Goal: Information Seeking & Learning: Learn about a topic

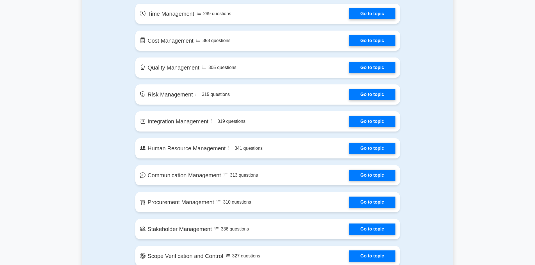
scroll to position [309, 0]
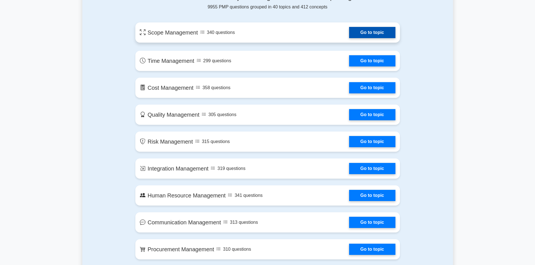
click at [364, 31] on link "Go to topic" at bounding box center [372, 32] width 46 height 11
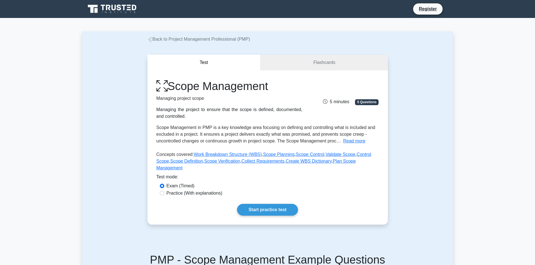
click at [176, 190] on label "Practice (With explanations)" at bounding box center [195, 193] width 56 height 7
click at [164, 191] on input "Practice (With explanations)" at bounding box center [162, 193] width 4 height 4
radio input "true"
click at [264, 204] on link "Start practice test" at bounding box center [267, 210] width 61 height 12
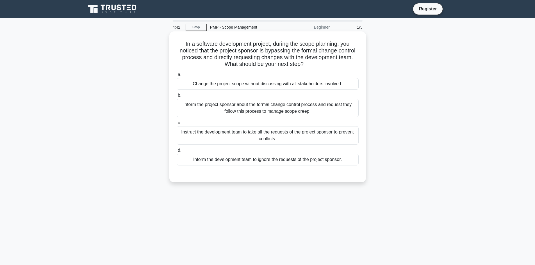
click at [277, 109] on div "Inform the project sponsor about the formal change control process and request …" at bounding box center [268, 108] width 182 height 19
click at [177, 97] on input "b. Inform the project sponsor about the formal change control process and reque…" at bounding box center [177, 96] width 0 height 4
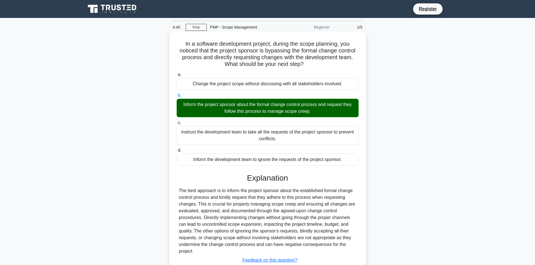
scroll to position [28, 0]
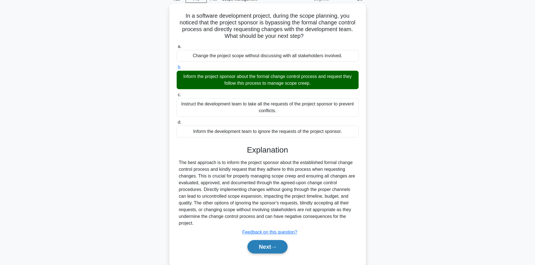
click at [267, 246] on button "Next" at bounding box center [268, 246] width 40 height 13
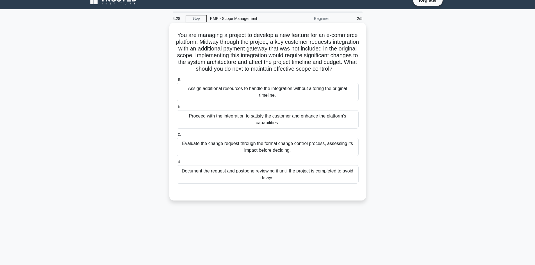
scroll to position [0, 0]
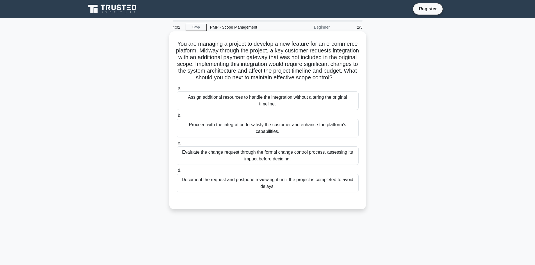
click at [299, 163] on div "Evaluate the change request through the formal change control process, assessin…" at bounding box center [268, 156] width 182 height 19
click at [177, 145] on input "c. Evaluate the change request through the formal change control process, asses…" at bounding box center [177, 144] width 0 height 4
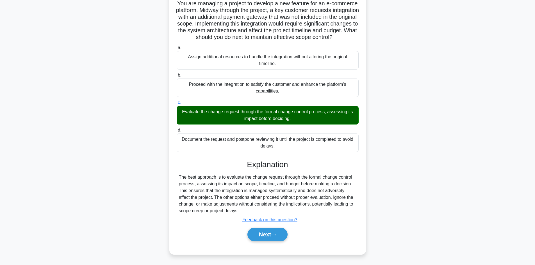
scroll to position [47, 0]
click at [258, 233] on button "Next" at bounding box center [268, 234] width 40 height 13
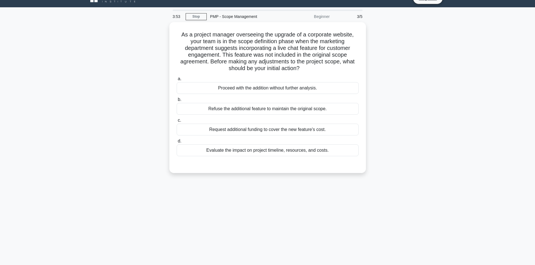
scroll to position [0, 0]
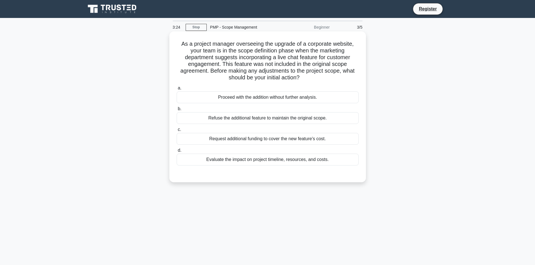
click at [285, 162] on div "Evaluate the impact on project timeline, resources, and costs." at bounding box center [268, 160] width 182 height 12
click at [177, 153] on input "d. Evaluate the impact on project timeline, resources, and costs." at bounding box center [177, 151] width 0 height 4
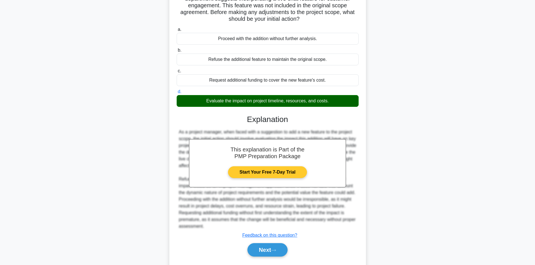
scroll to position [74, 0]
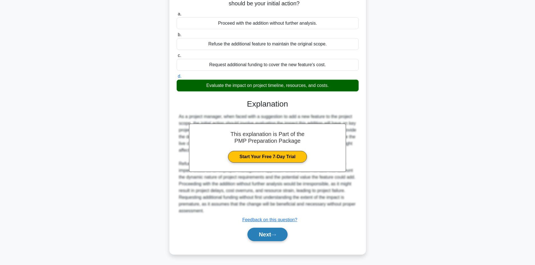
click at [264, 230] on button "Next" at bounding box center [268, 234] width 40 height 13
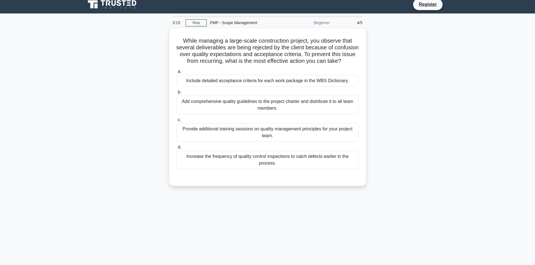
scroll to position [0, 0]
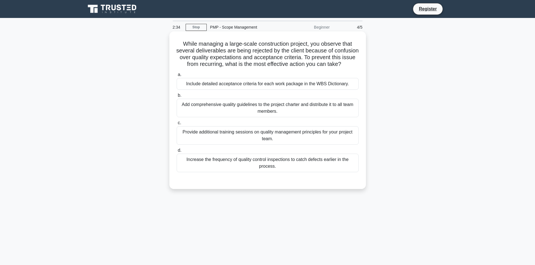
click at [303, 113] on div "Add comprehensive quality guidelines to the project charter and distribute it t…" at bounding box center [268, 108] width 182 height 19
click at [177, 97] on input "b. Add comprehensive quality guidelines to the project charter and distribute i…" at bounding box center [177, 96] width 0 height 4
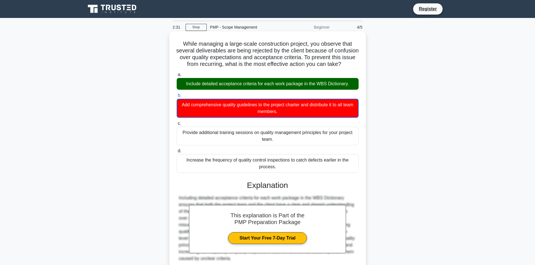
scroll to position [55, 0]
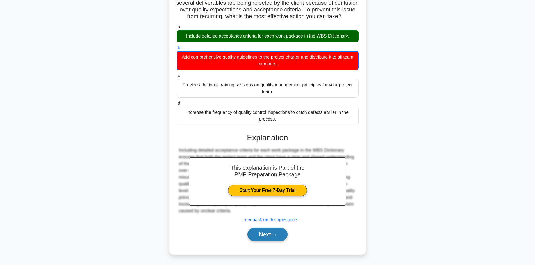
click at [267, 235] on button "Next" at bounding box center [268, 234] width 40 height 13
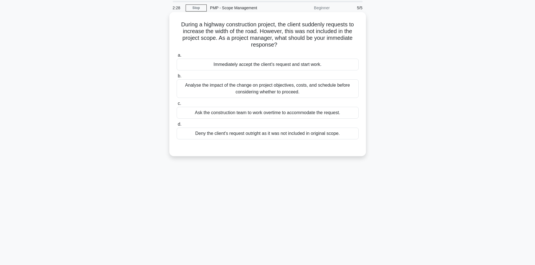
scroll to position [0, 0]
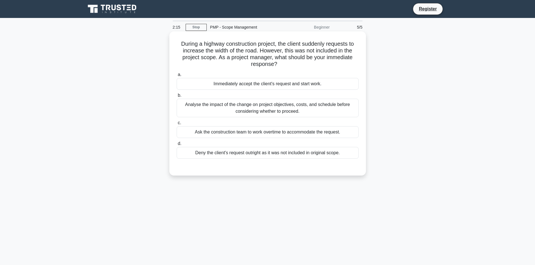
click at [283, 108] on div "Analyse the impact of the change on project objectives, costs, and schedule bef…" at bounding box center [268, 108] width 182 height 19
click at [177, 97] on input "b. Analyse the impact of the change on project objectives, costs, and schedule …" at bounding box center [177, 96] width 0 height 4
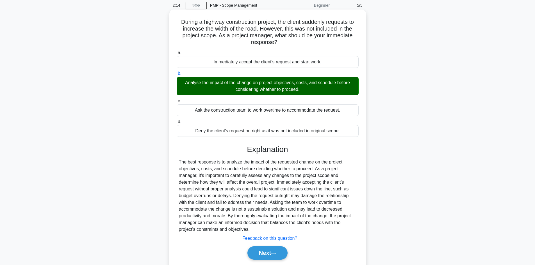
scroll to position [41, 0]
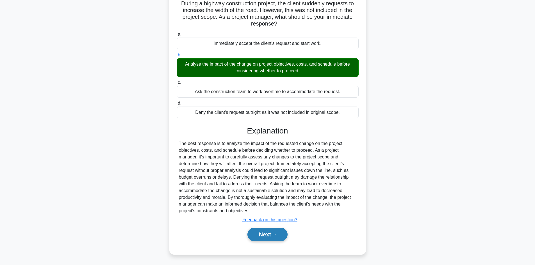
click at [265, 233] on button "Next" at bounding box center [268, 234] width 40 height 13
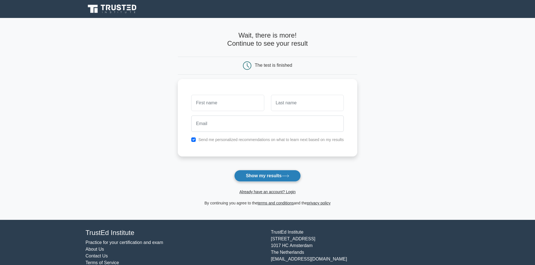
click at [267, 178] on button "Show my results" at bounding box center [267, 176] width 66 height 12
click at [224, 103] on input "text" at bounding box center [227, 102] width 73 height 16
type input "[PERSON_NAME]"
click at [285, 103] on input "text" at bounding box center [307, 102] width 73 height 16
type input "Kaur"
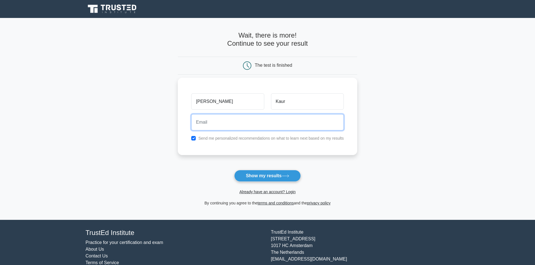
click at [249, 126] on input "email" at bounding box center [267, 122] width 153 height 16
type input "mankiranbaria02@gmail.com"
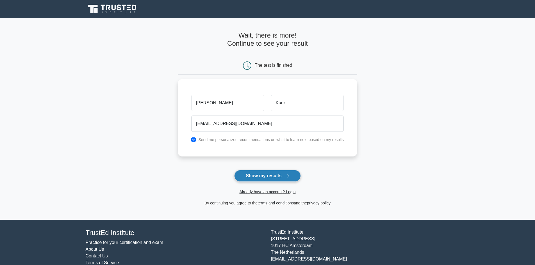
click at [267, 176] on button "Show my results" at bounding box center [267, 176] width 66 height 12
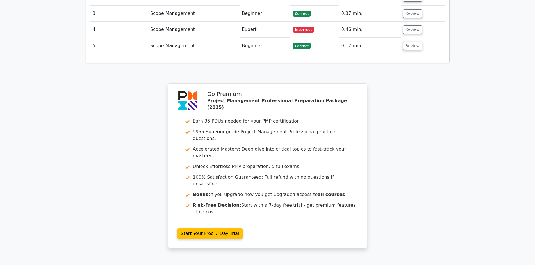
scroll to position [785, 0]
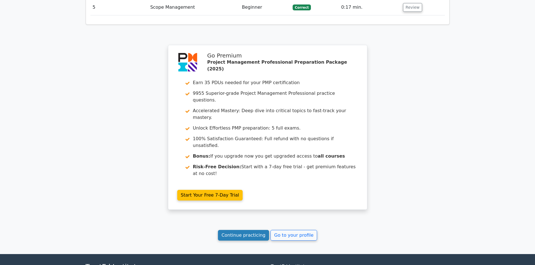
click at [237, 230] on link "Continue practicing" at bounding box center [243, 235] width 51 height 11
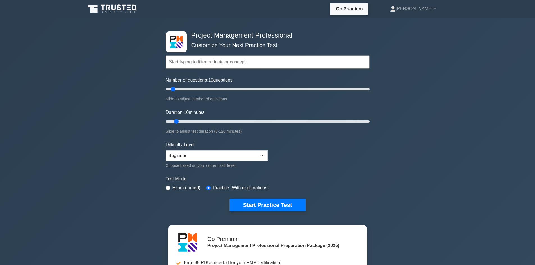
scroll to position [28, 0]
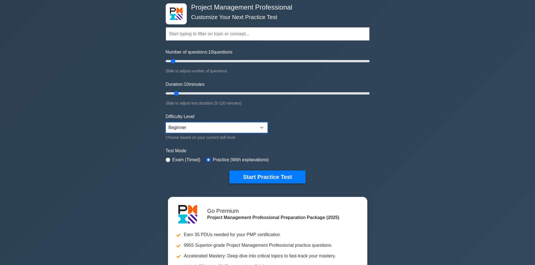
click at [238, 126] on select "Beginner Intermediate Expert" at bounding box center [217, 127] width 102 height 11
select select "intermediate"
click at [166, 122] on select "Beginner Intermediate Expert" at bounding box center [217, 127] width 102 height 11
click at [177, 160] on label "Exam (Timed)" at bounding box center [186, 160] width 28 height 7
click at [165, 158] on div "Project Management Professional Customize Your Next Practice Test Topics Scope …" at bounding box center [267, 93] width 211 height 207
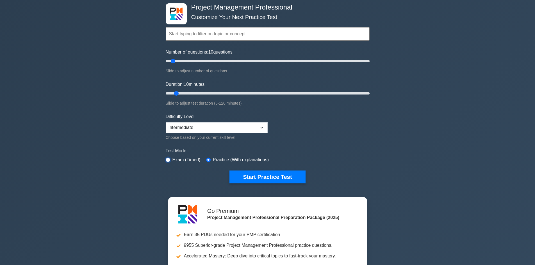
click at [168, 158] on input "radio" at bounding box center [168, 160] width 4 height 4
radio input "true"
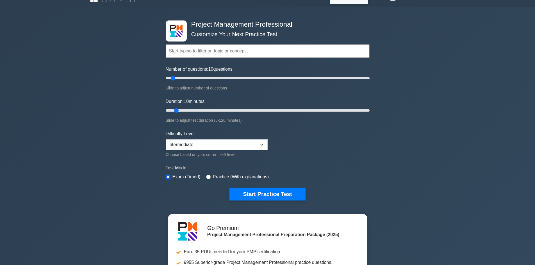
scroll to position [0, 0]
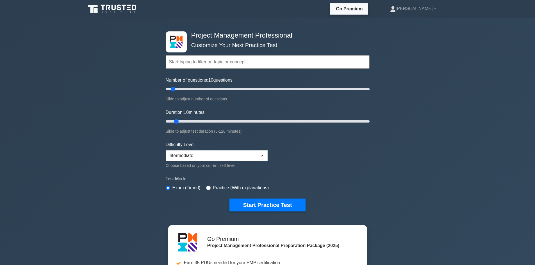
click at [212, 63] on input "text" at bounding box center [268, 61] width 204 height 13
type input "10"
click at [175, 89] on input "Number of questions: 10 questions" at bounding box center [268, 89] width 204 height 7
click at [281, 202] on button "Start Practice Test" at bounding box center [268, 205] width 76 height 13
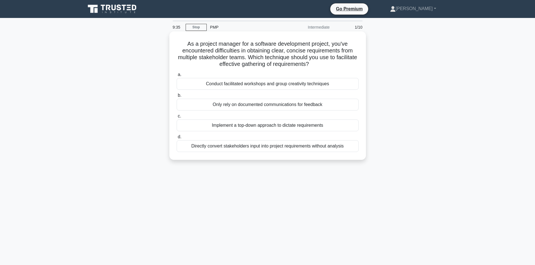
click at [253, 127] on div "Implement a top-down approach to dictate requirements" at bounding box center [268, 126] width 182 height 12
click at [177, 118] on input "c. Implement a top-down approach to dictate requirements" at bounding box center [177, 117] width 0 height 4
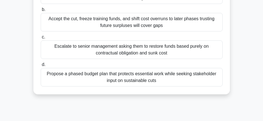
scroll to position [112, 0]
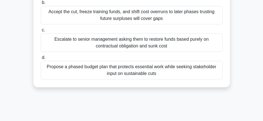
click at [103, 69] on div "Propose a phased budget plan that protects essential work while seeking stakeho…" at bounding box center [132, 70] width 182 height 19
click at [41, 60] on input "d. Propose a phased budget plan that protects essential work while seeking stak…" at bounding box center [41, 58] width 0 height 4
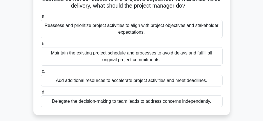
scroll to position [28, 0]
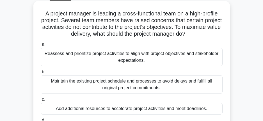
click at [151, 56] on div "Reassess and prioritize project activities to align with project objectives and…" at bounding box center [132, 57] width 182 height 19
click at [41, 46] on input "a. Reassess and prioritize project activities to align with project objectives …" at bounding box center [41, 45] width 0 height 4
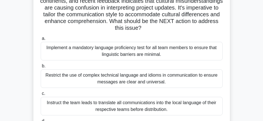
scroll to position [56, 0]
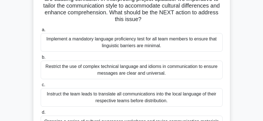
click at [135, 74] on div "Restrict the use of complex technical language and idioms in communication to e…" at bounding box center [132, 70] width 182 height 19
click at [41, 59] on input "b. Restrict the use of complex technical language and idioms in communication t…" at bounding box center [41, 58] width 0 height 4
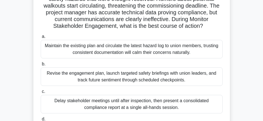
click at [121, 78] on div "Revise the engagement plan, launch targeted safety briefings with union leaders…" at bounding box center [132, 76] width 182 height 19
click at [41, 66] on input "b. Revise the engagement plan, launch targeted safety briefings with union lead…" at bounding box center [41, 64] width 0 height 4
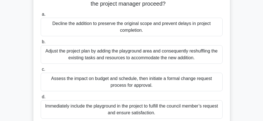
scroll to position [84, 0]
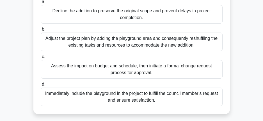
click at [154, 69] on div "Assess the impact on budget and schedule, then initiate a formal change request…" at bounding box center [132, 69] width 182 height 19
click at [41, 59] on input "c. Assess the impact on budget and schedule, then initiate a formal change requ…" at bounding box center [41, 57] width 0 height 4
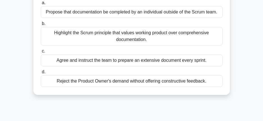
scroll to position [28, 0]
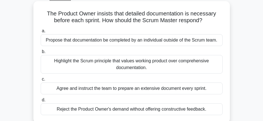
click at [138, 66] on div "Highlight the Scrum principle that values working product over comprehensive do…" at bounding box center [132, 64] width 182 height 19
click at [41, 54] on input "b. Highlight the Scrum principle that values working product over comprehensive…" at bounding box center [41, 52] width 0 height 4
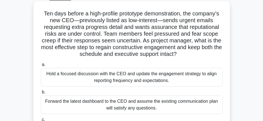
click at [160, 78] on div "Hold a focused discussion with the CEO and update the engagement strategy to al…" at bounding box center [132, 77] width 182 height 19
click at [41, 67] on input "a. Hold a focused discussion with the CEO and update the engagement strategy to…" at bounding box center [41, 65] width 0 height 4
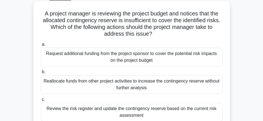
click at [142, 110] on div "Review the risk register and update the contingency reserve based on the curren…" at bounding box center [132, 112] width 182 height 19
click at [41, 101] on input "c. Review the risk register and update the contingency reserve based on the cur…" at bounding box center [41, 100] width 0 height 4
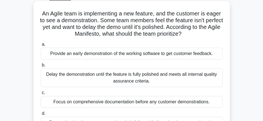
click at [136, 78] on div "Delay the demonstration until the feature is fully polished and meets all inter…" at bounding box center [132, 78] width 182 height 19
click at [41, 67] on input "b. Delay the demonstration until the feature is fully polished and meets all in…" at bounding box center [41, 65] width 0 height 4
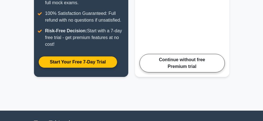
scroll to position [165, 0]
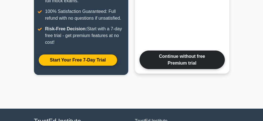
click at [183, 69] on link "Continue without free Premium trial" at bounding box center [182, 60] width 85 height 19
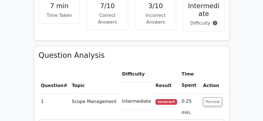
scroll to position [449, 0]
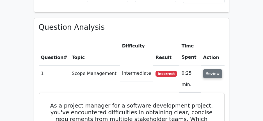
click at [210, 69] on button "Review" at bounding box center [212, 73] width 19 height 9
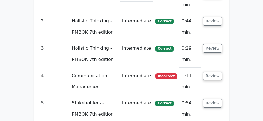
scroll to position [534, 0]
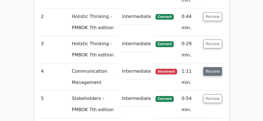
click at [213, 67] on button "Review" at bounding box center [212, 71] width 19 height 9
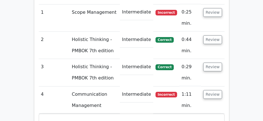
scroll to position [478, 0]
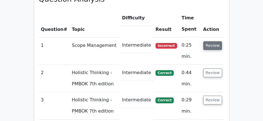
click at [217, 41] on button "Review" at bounding box center [212, 45] width 19 height 9
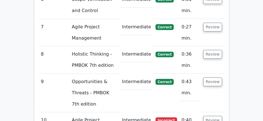
scroll to position [1264, 0]
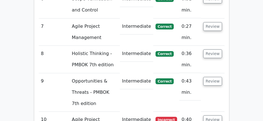
click at [169, 117] on span "Incorrect" at bounding box center [167, 120] width 22 height 6
click at [211, 115] on button "Review" at bounding box center [212, 119] width 19 height 9
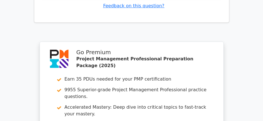
scroll to position [1714, 0]
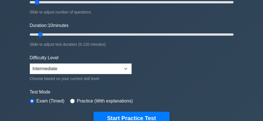
scroll to position [112, 0]
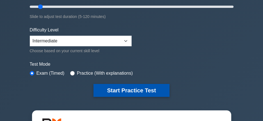
click at [135, 88] on button "Start Practice Test" at bounding box center [132, 90] width 76 height 13
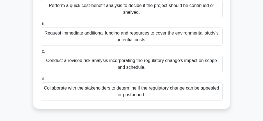
scroll to position [84, 0]
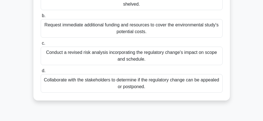
click at [133, 56] on div "Conduct a revised risk analysis incorporating the regulatory change's impact on…" at bounding box center [132, 56] width 182 height 19
click at [41, 45] on input "c. Conduct a revised risk analysis incorporating the regulatory change's impact…" at bounding box center [41, 44] width 0 height 4
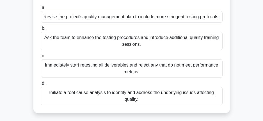
scroll to position [56, 0]
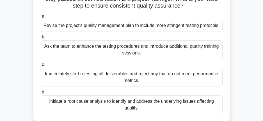
click at [159, 31] on div "Revise the project's quality management plan to include more stringent testing …" at bounding box center [132, 26] width 182 height 12
click at [41, 18] on input "a. Revise the project's quality management plan to include more stringent testi…" at bounding box center [41, 17] width 0 height 4
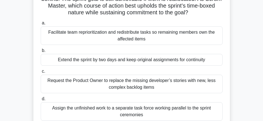
click at [146, 37] on div "Facilitate team reprioritization and redistribute tasks so remaining members ow…" at bounding box center [132, 35] width 182 height 19
click at [41, 25] on input "a. Facilitate team reprioritization and redistribute tasks so remaining members…" at bounding box center [41, 23] width 0 height 4
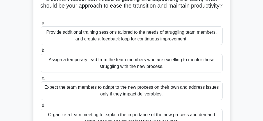
click at [139, 38] on div "Provide additional training sessions tailored to the needs of struggling team m…" at bounding box center [132, 35] width 182 height 19
click at [41, 25] on input "a. Provide additional training sessions tailored to the needs of struggling tea…" at bounding box center [41, 23] width 0 height 4
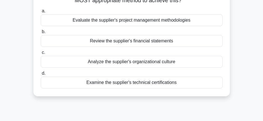
scroll to position [28, 0]
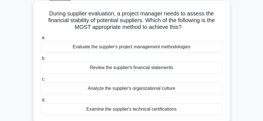
click at [123, 68] on div "Review the supplier's financial statements" at bounding box center [132, 68] width 182 height 12
click at [41, 60] on input "b. Review the supplier's financial statements" at bounding box center [41, 59] width 0 height 4
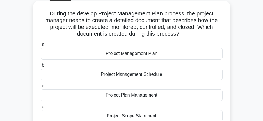
click at [137, 53] on div "Project Management Plan" at bounding box center [132, 54] width 182 height 12
click at [41, 46] on input "a. Project Management Plan" at bounding box center [41, 45] width 0 height 4
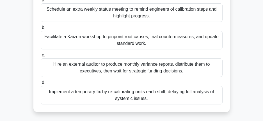
scroll to position [84, 0]
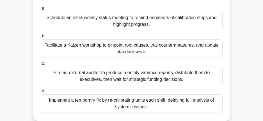
click at [138, 48] on div "Facilitate a Kaizen workshop to pinpoint root causes, trial countermeasures, an…" at bounding box center [132, 48] width 182 height 19
click at [41, 38] on input "b. Facilitate a Kaizen workshop to pinpoint root causes, trial countermeasures,…" at bounding box center [41, 36] width 0 height 4
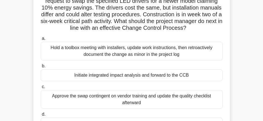
scroll to position [56, 0]
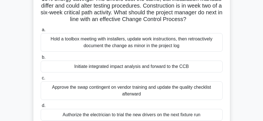
click at [122, 66] on div "Initiate integrated impact analysis and forward to the CCB" at bounding box center [132, 67] width 182 height 12
click at [41, 59] on input "b. Initiate integrated impact analysis and forward to the CCB" at bounding box center [41, 58] width 0 height 4
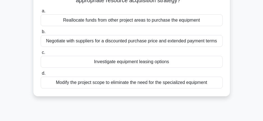
scroll to position [28, 0]
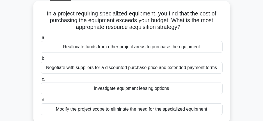
click at [114, 67] on div "Negotiate with suppliers for a discounted purchase price and extended payment t…" at bounding box center [132, 68] width 182 height 12
click at [41, 60] on input "b. Negotiate with suppliers for a discounted purchase price and extended paymen…" at bounding box center [41, 59] width 0 height 4
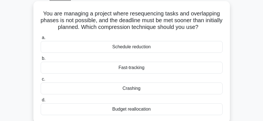
click at [134, 87] on div "Crashing" at bounding box center [132, 89] width 182 height 12
click at [41, 81] on input "c. Crashing" at bounding box center [41, 80] width 0 height 4
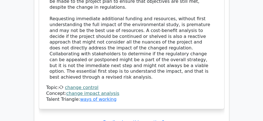
scroll to position [759, 0]
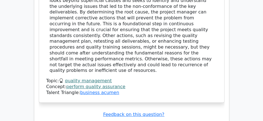
scroll to position [1096, 0]
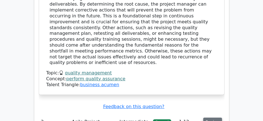
click at [214, 118] on button "Review" at bounding box center [212, 122] width 19 height 9
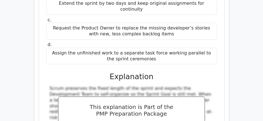
scroll to position [1377, 0]
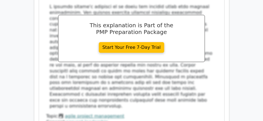
scroll to position [1742, 0]
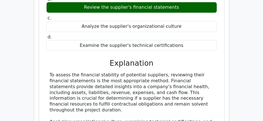
scroll to position [1995, 0]
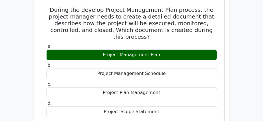
scroll to position [2247, 0]
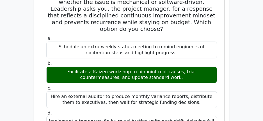
scroll to position [2613, 0]
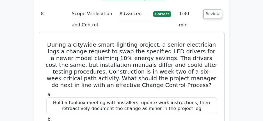
scroll to position [2922, 0]
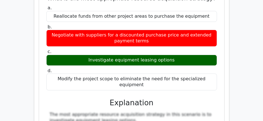
scroll to position [3315, 0]
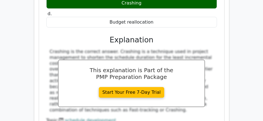
scroll to position [3763, 0]
